Goal: Information Seeking & Learning: Learn about a topic

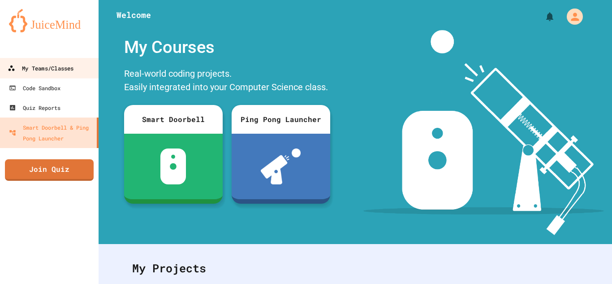
click at [65, 68] on div "My Teams/Classes" at bounding box center [41, 68] width 66 height 11
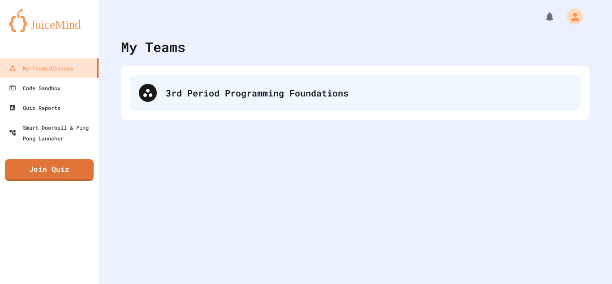
click at [135, 85] on div "3rd Period Programming Foundations" at bounding box center [355, 93] width 451 height 36
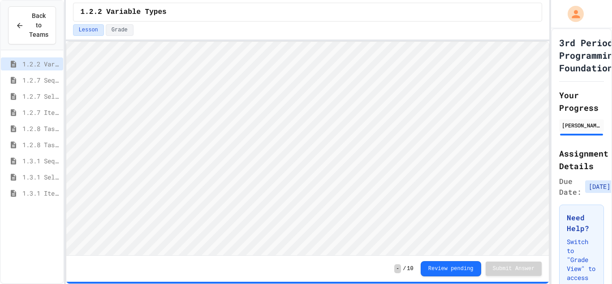
scroll to position [1, 0]
click at [35, 174] on span "1.3.1 Selection Patterns/Trends" at bounding box center [40, 176] width 37 height 9
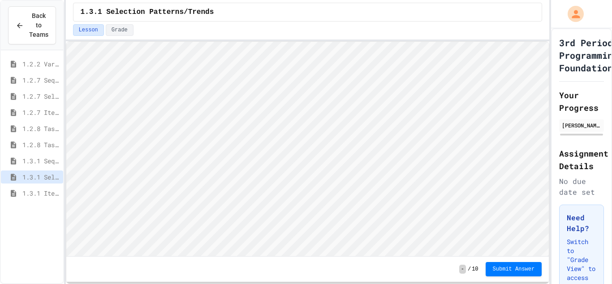
click at [39, 194] on span "1.3.1 Iteration Patterns/Trends" at bounding box center [40, 192] width 37 height 9
click at [33, 211] on span "1.3.1 Combined Algorithims" at bounding box center [40, 208] width 37 height 9
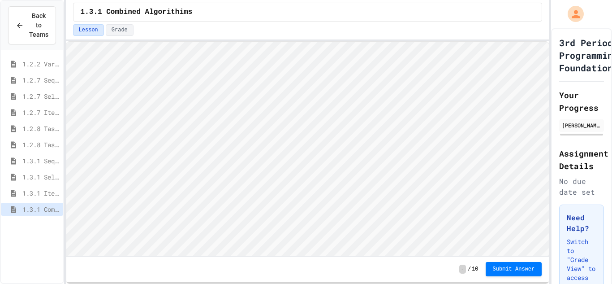
scroll to position [1, 0]
